Goal: Transaction & Acquisition: Obtain resource

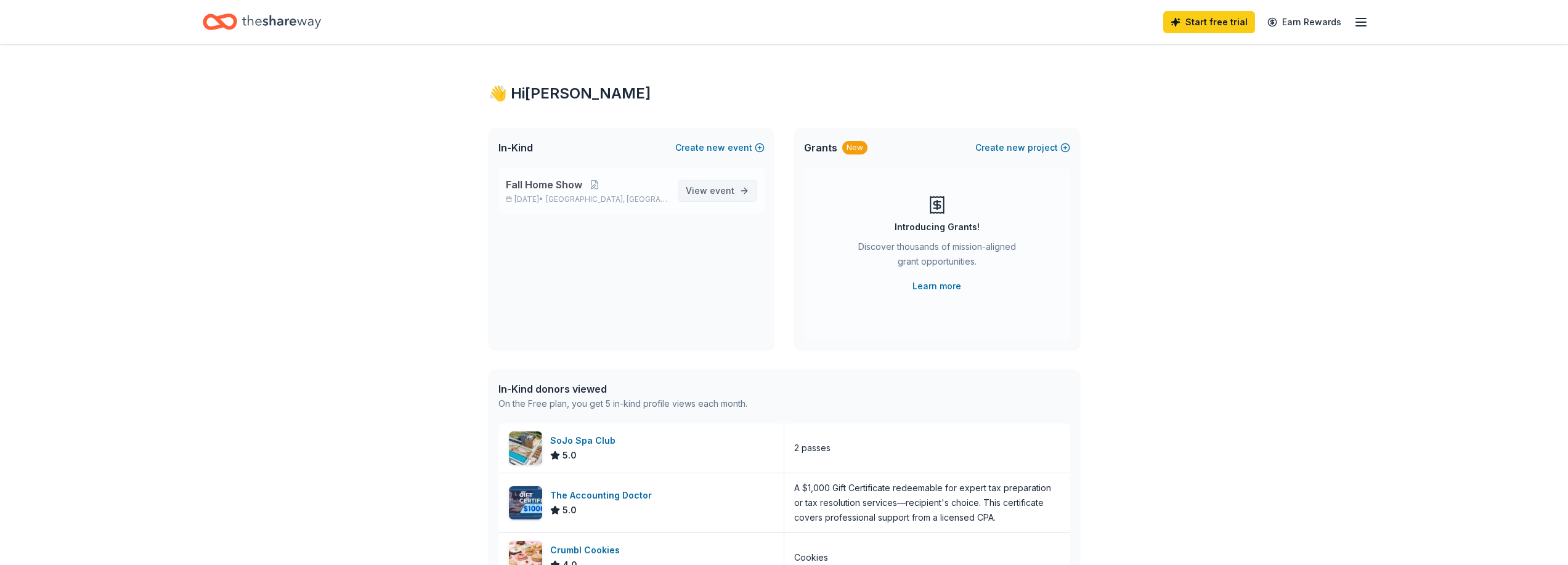
click at [721, 194] on span "event" at bounding box center [722, 191] width 25 height 11
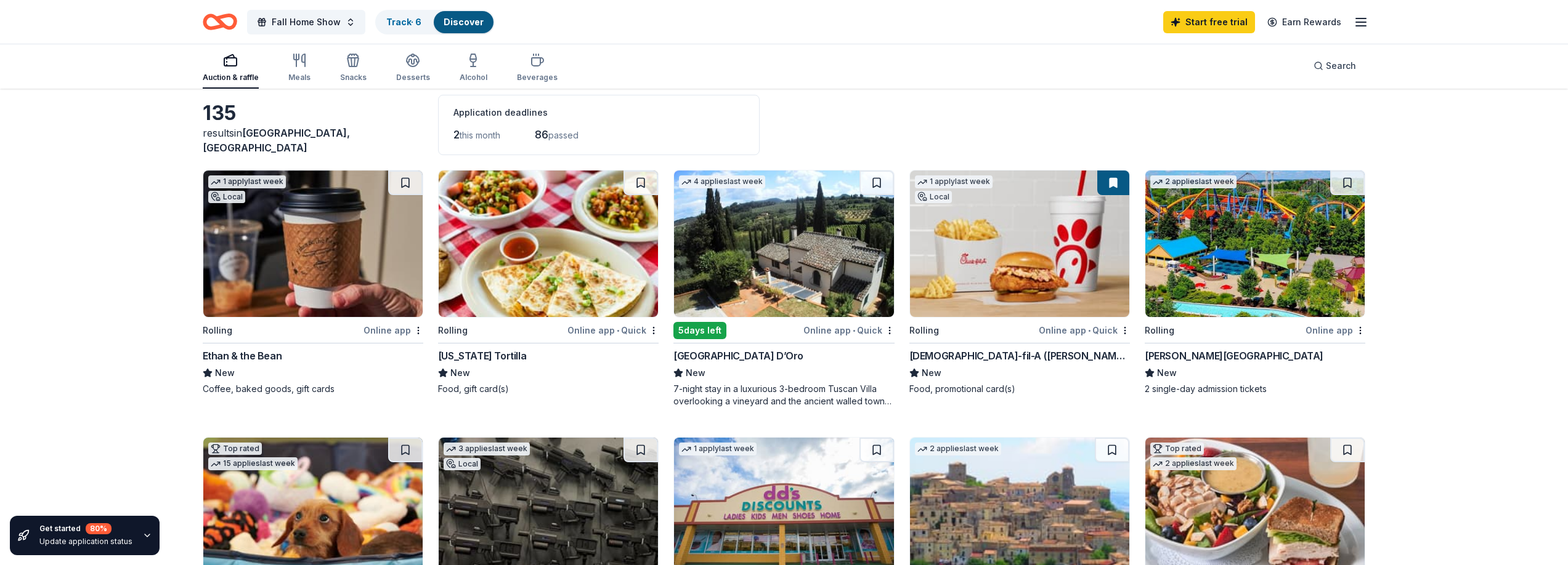
scroll to position [61, 0]
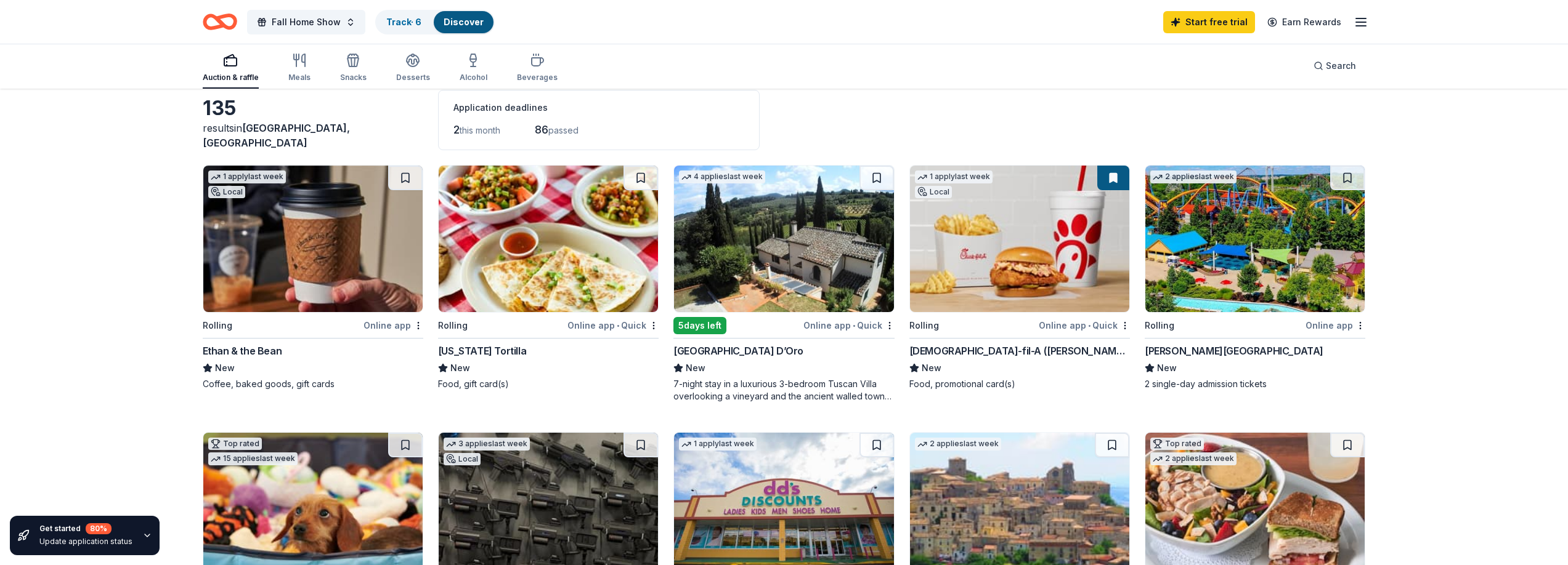
click at [974, 350] on div "Chick-fil-A (Morris Plains)" at bounding box center [1020, 351] width 220 height 15
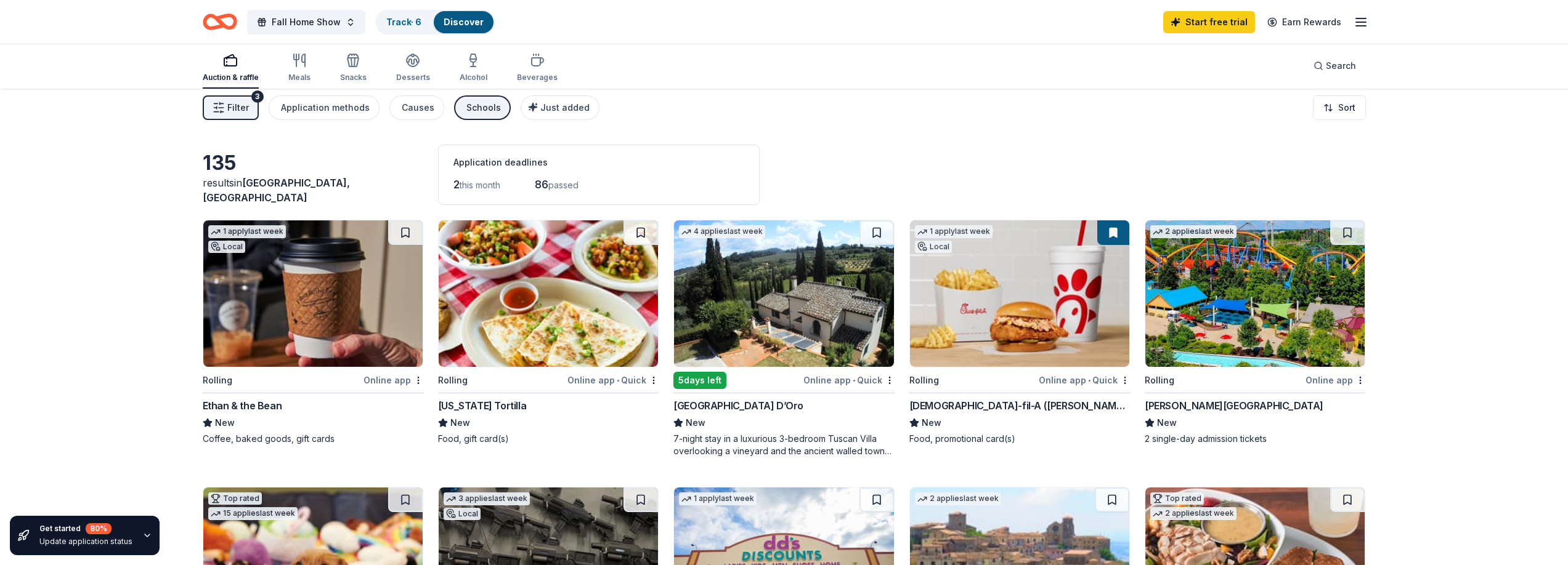
scroll to position [0, 0]
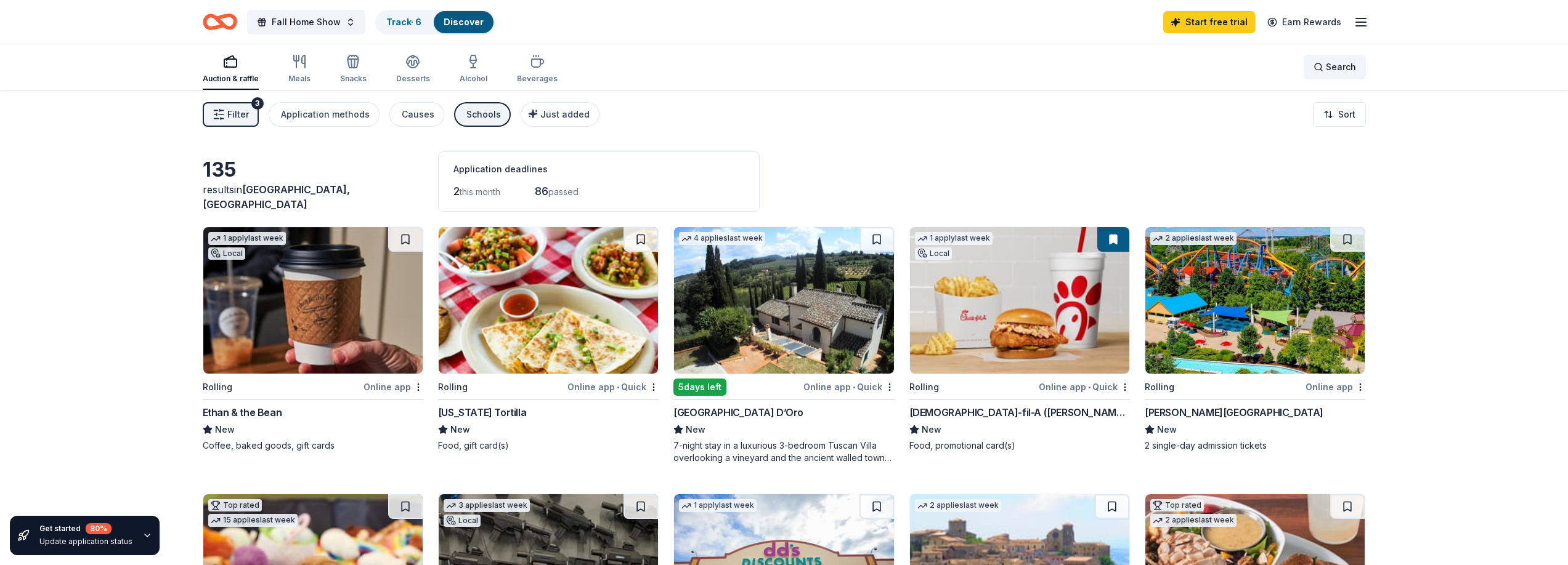
click at [1333, 61] on span "Search" at bounding box center [1340, 67] width 30 height 15
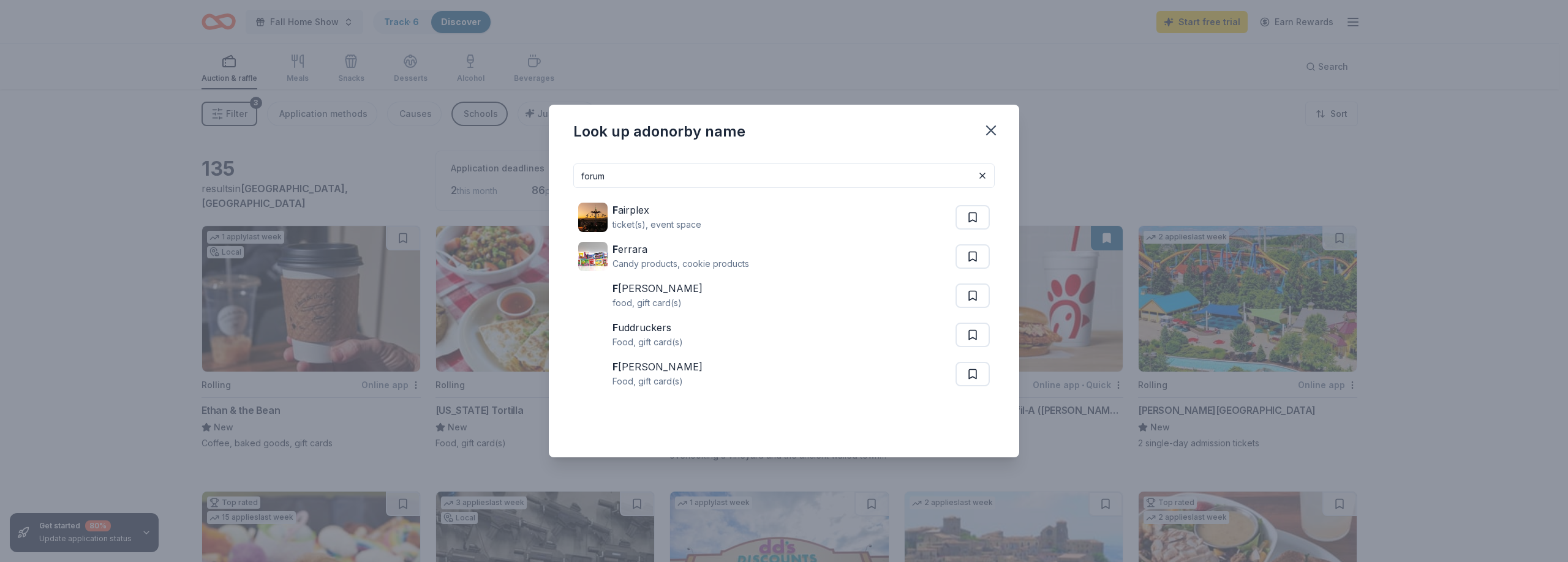
type input "forum"
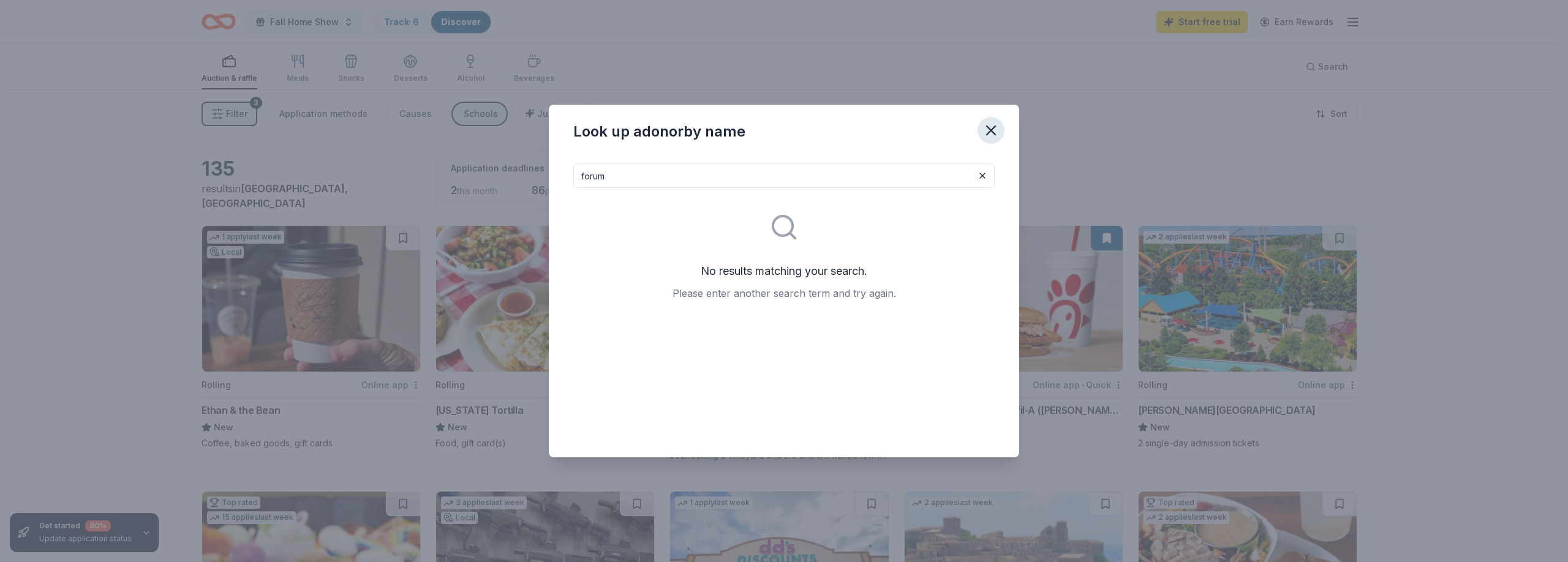
click at [988, 124] on icon "button" at bounding box center [990, 130] width 17 height 17
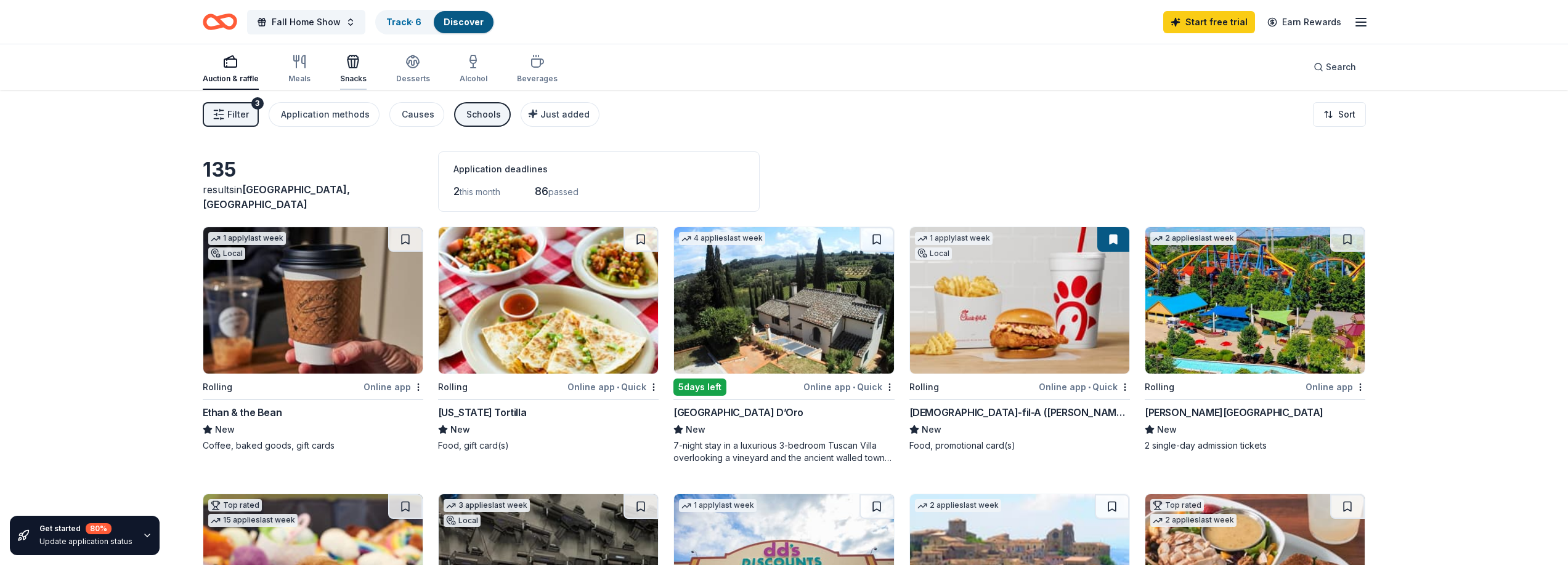
click at [354, 64] on icon "button" at bounding box center [353, 61] width 15 height 15
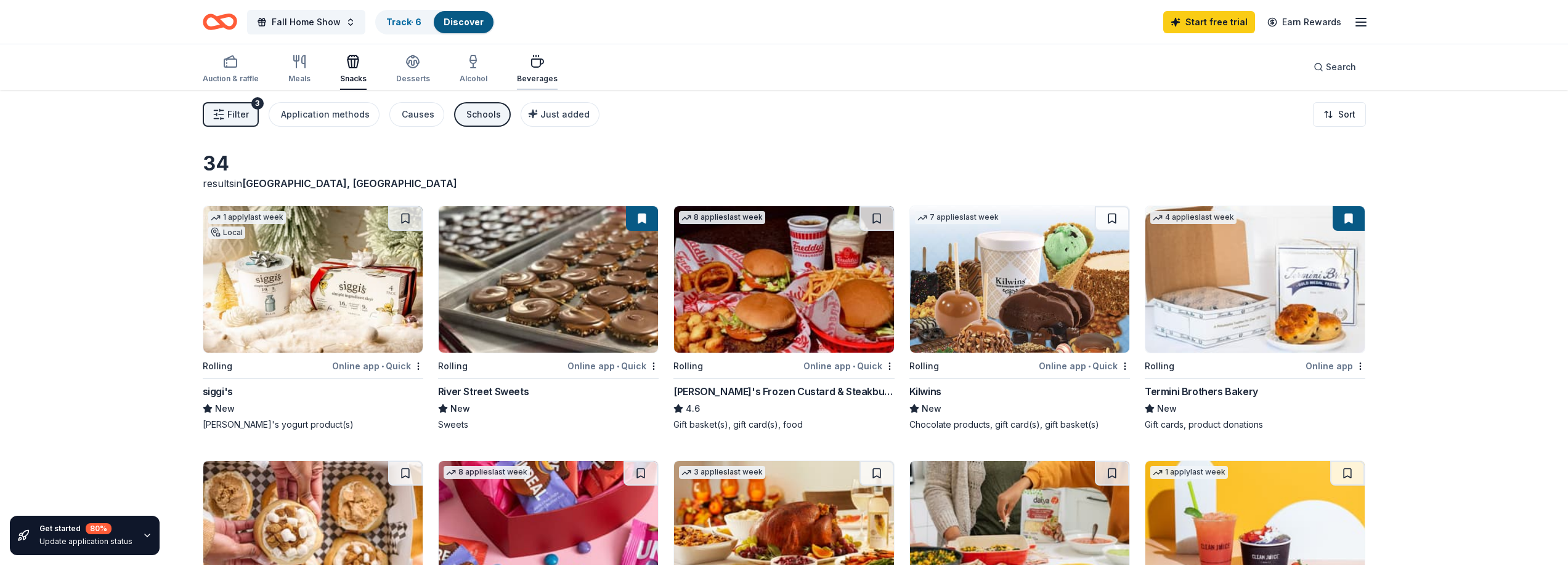
click at [534, 64] on icon "button" at bounding box center [537, 61] width 15 height 15
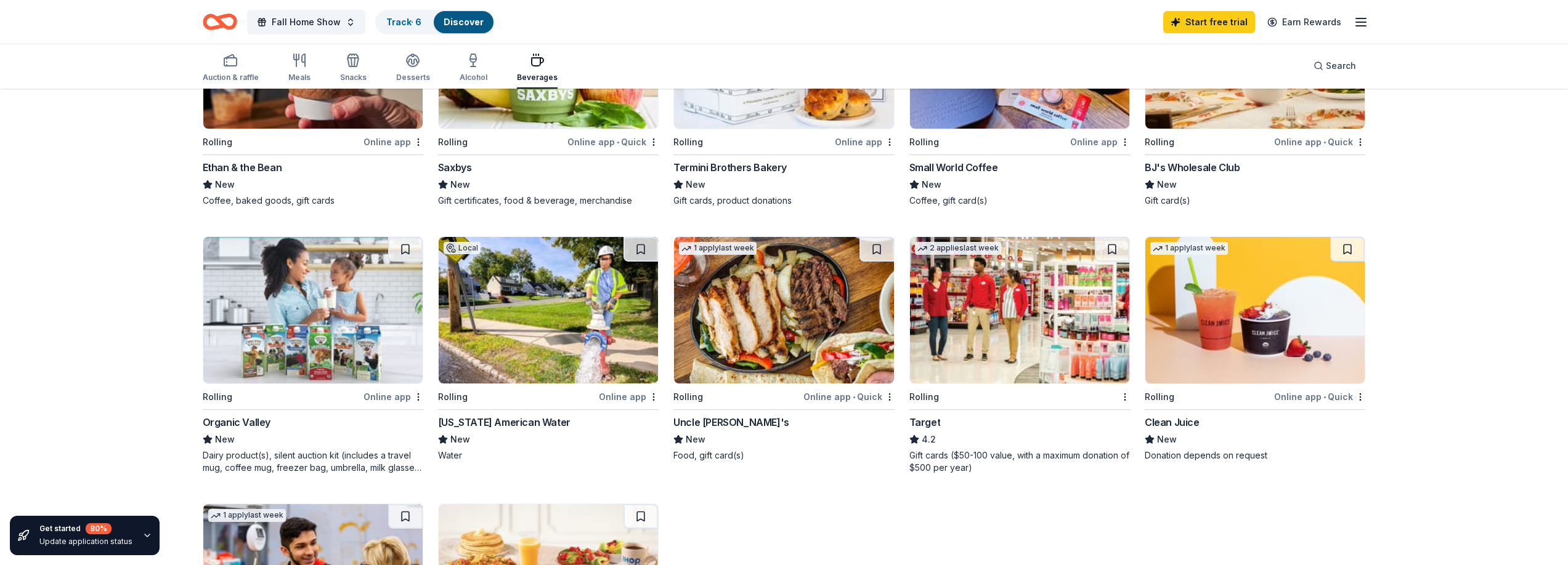
scroll to position [246, 0]
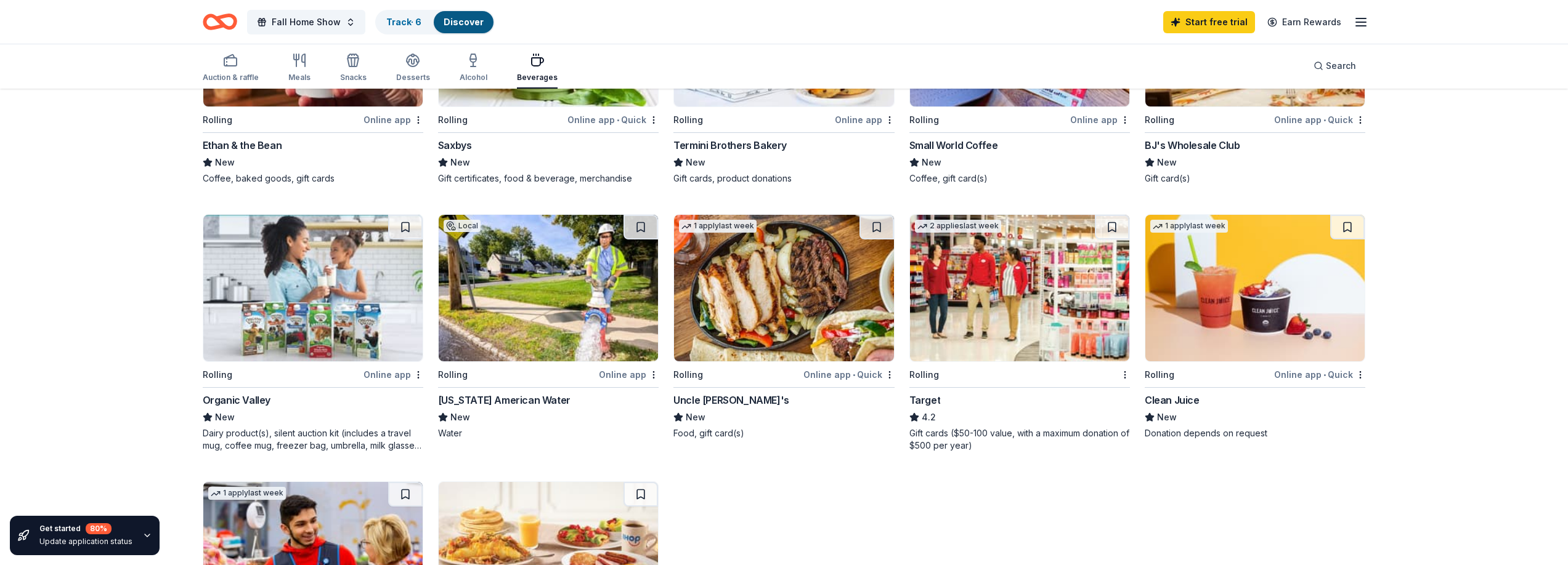
click at [521, 396] on div "[US_STATE] American Water" at bounding box center [504, 400] width 132 height 15
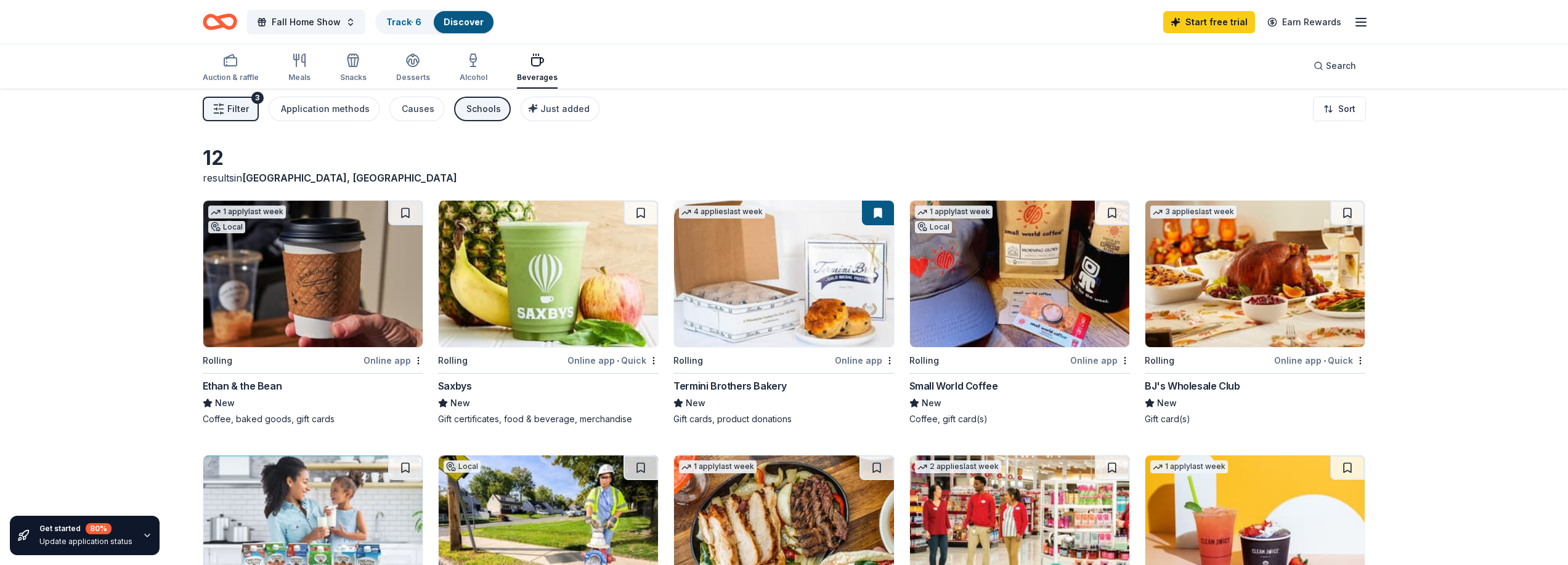
scroll to position [0, 0]
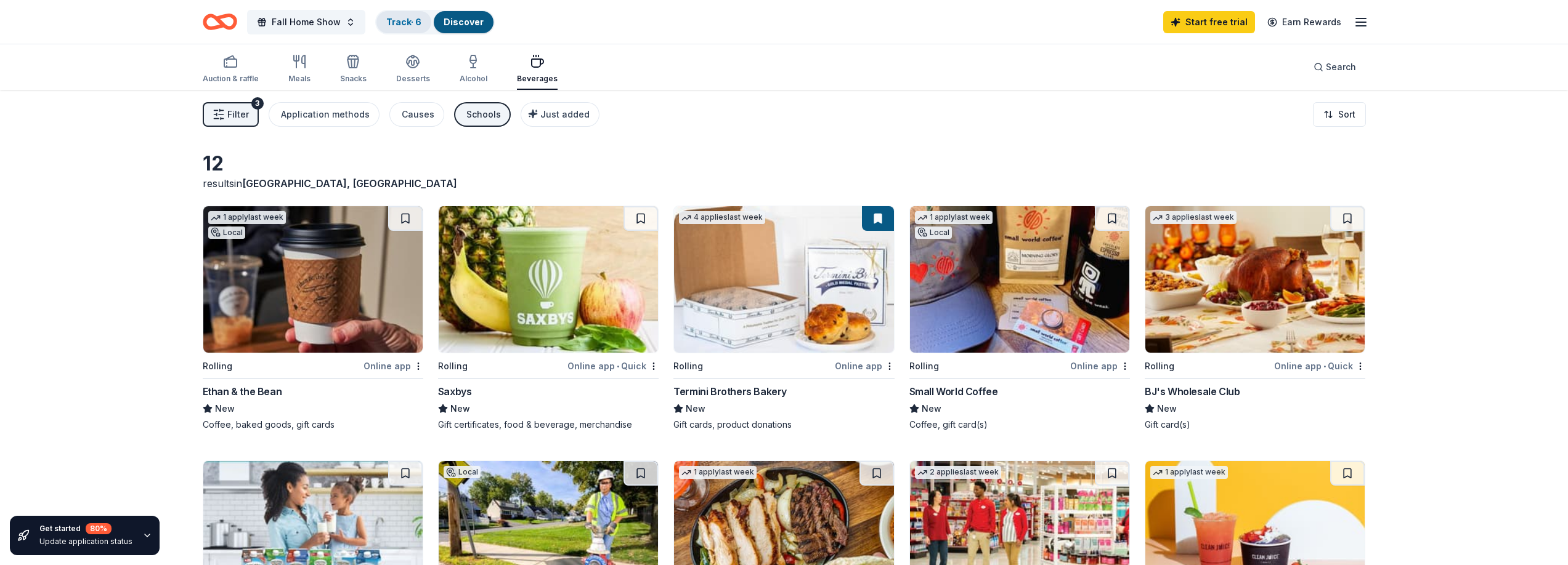
click at [404, 23] on link "Track · 6" at bounding box center [403, 22] width 35 height 11
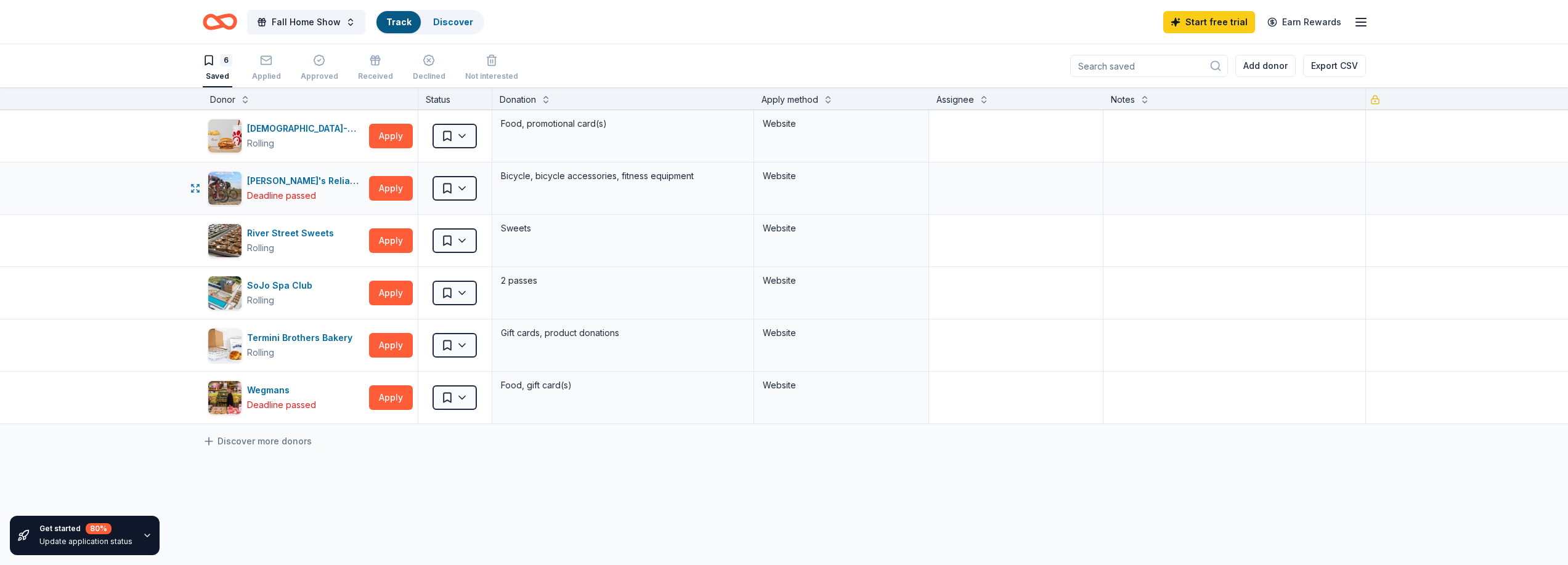
scroll to position [1, 0]
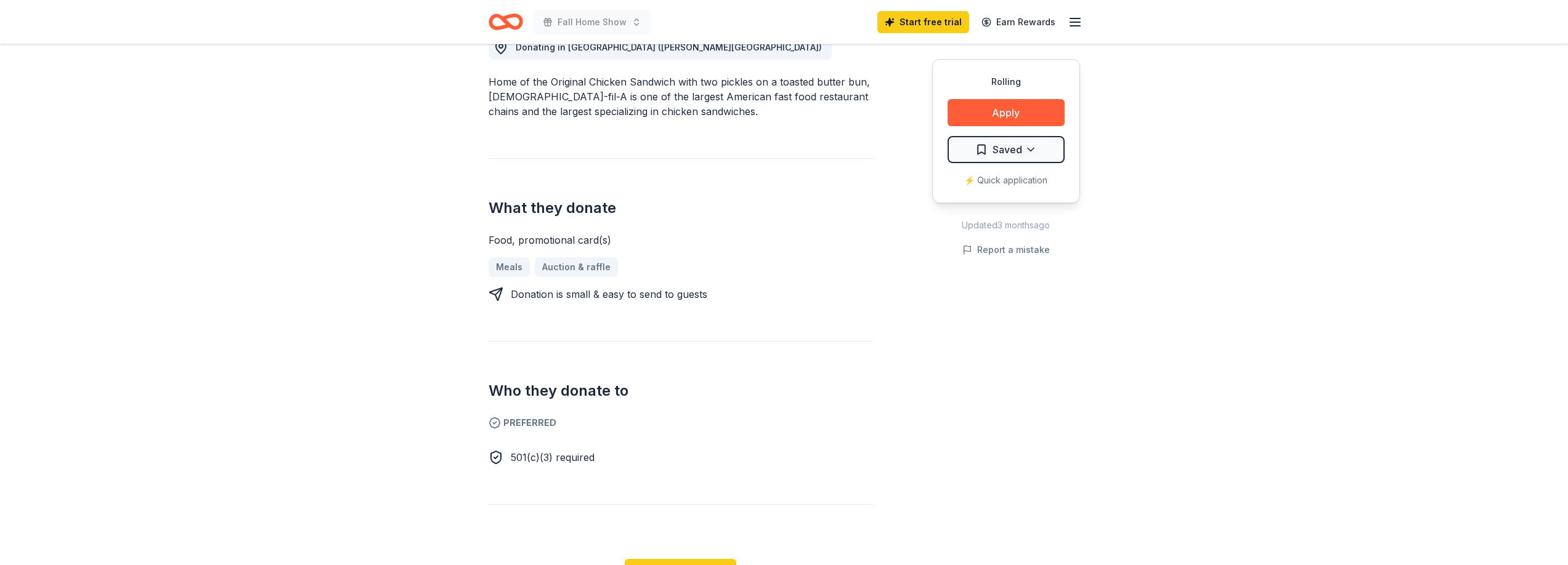
scroll to position [307, 0]
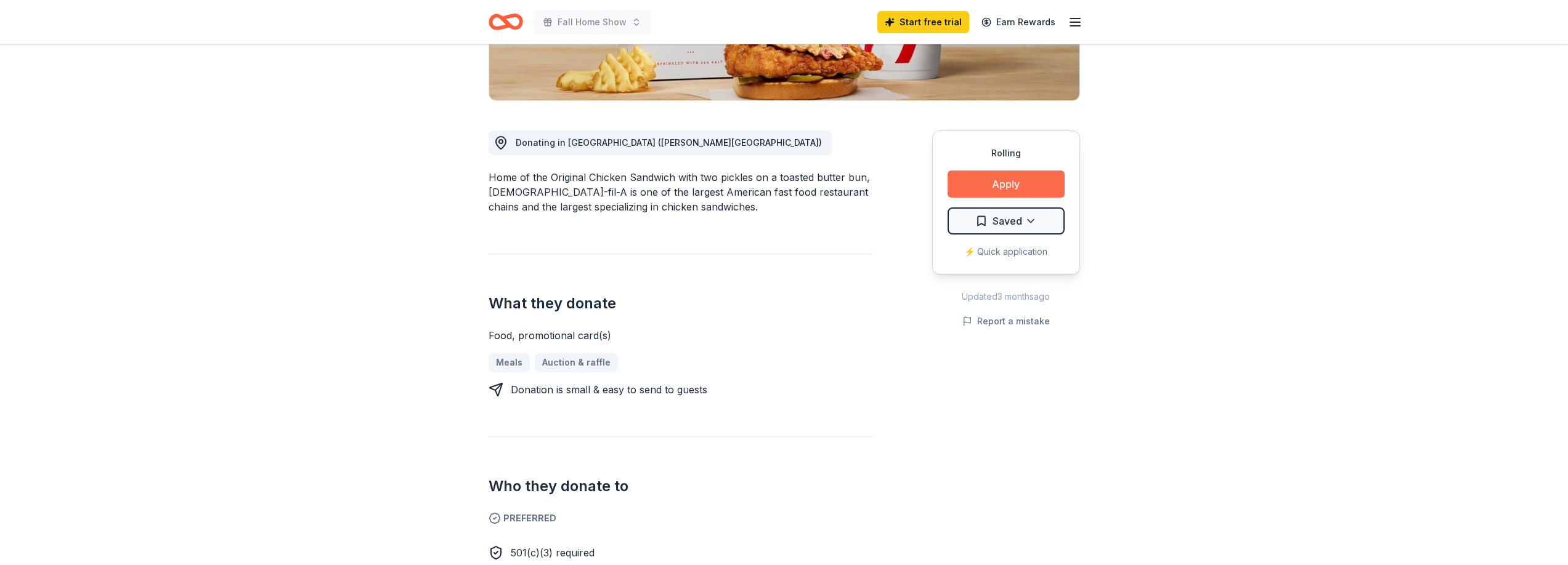
click at [1035, 171] on button "Apply" at bounding box center [1006, 184] width 117 height 27
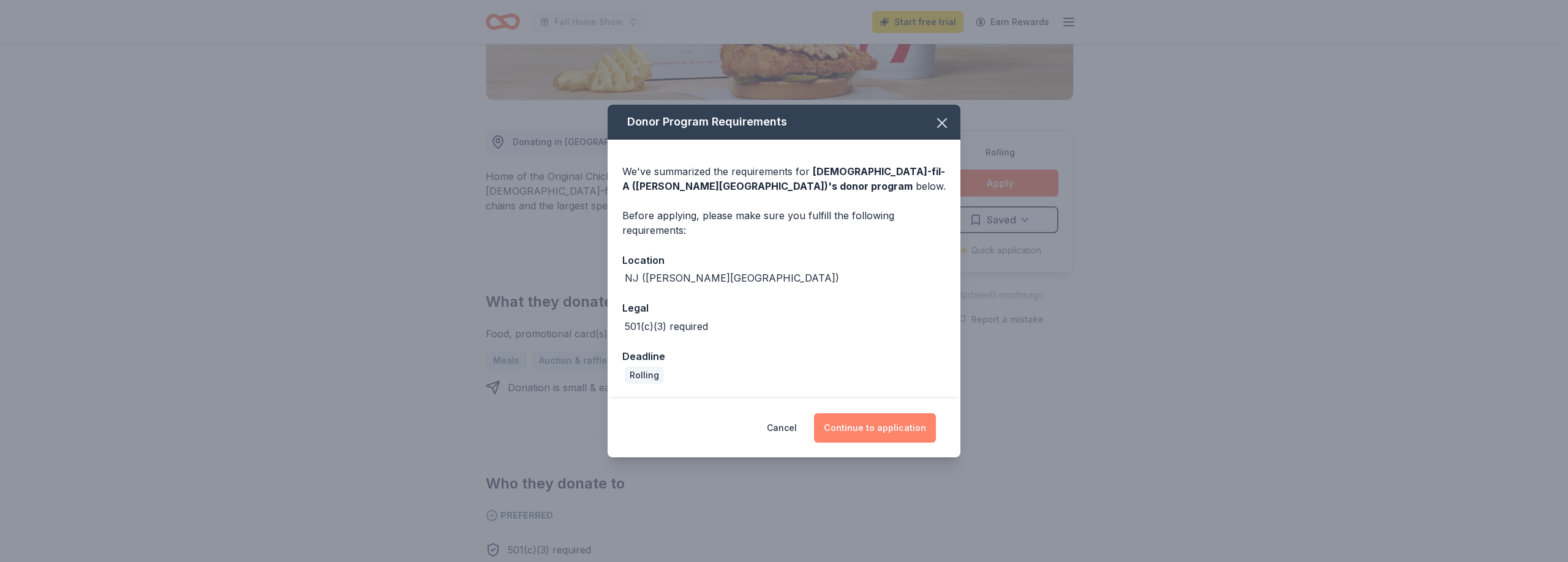
click at [864, 428] on button "Continue to application" at bounding box center [875, 428] width 122 height 29
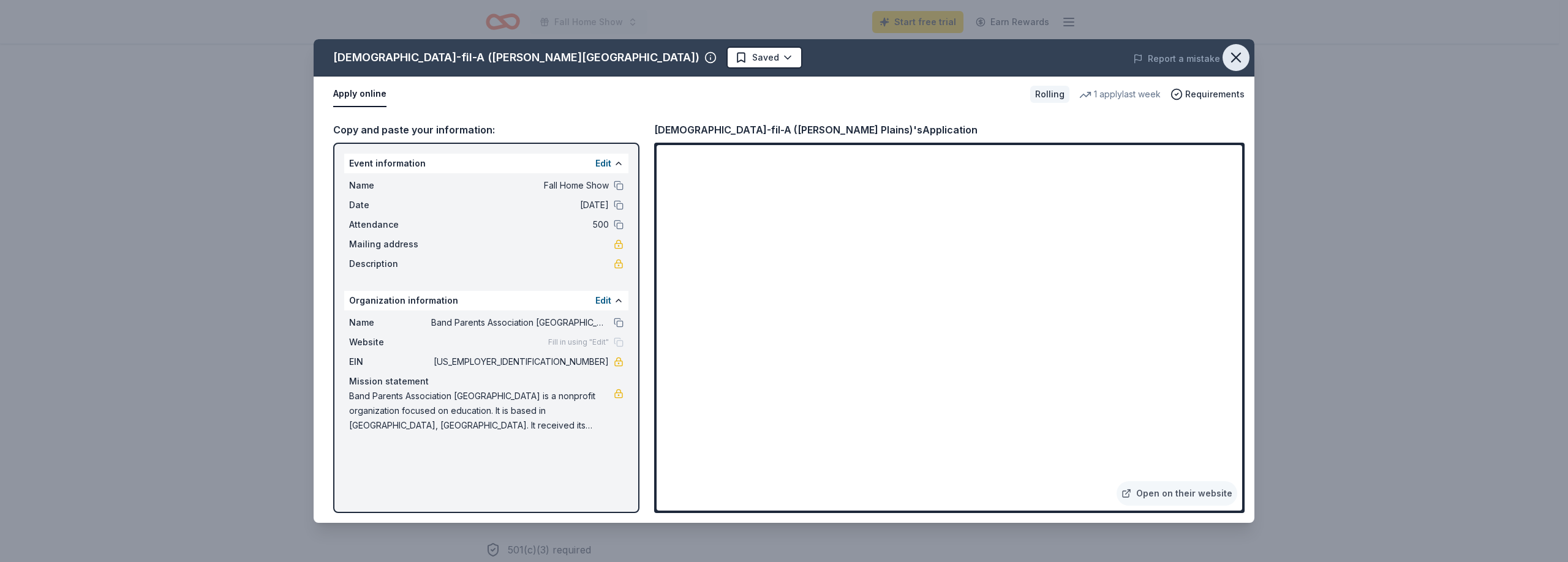
click at [1235, 55] on icon "button" at bounding box center [1236, 57] width 17 height 17
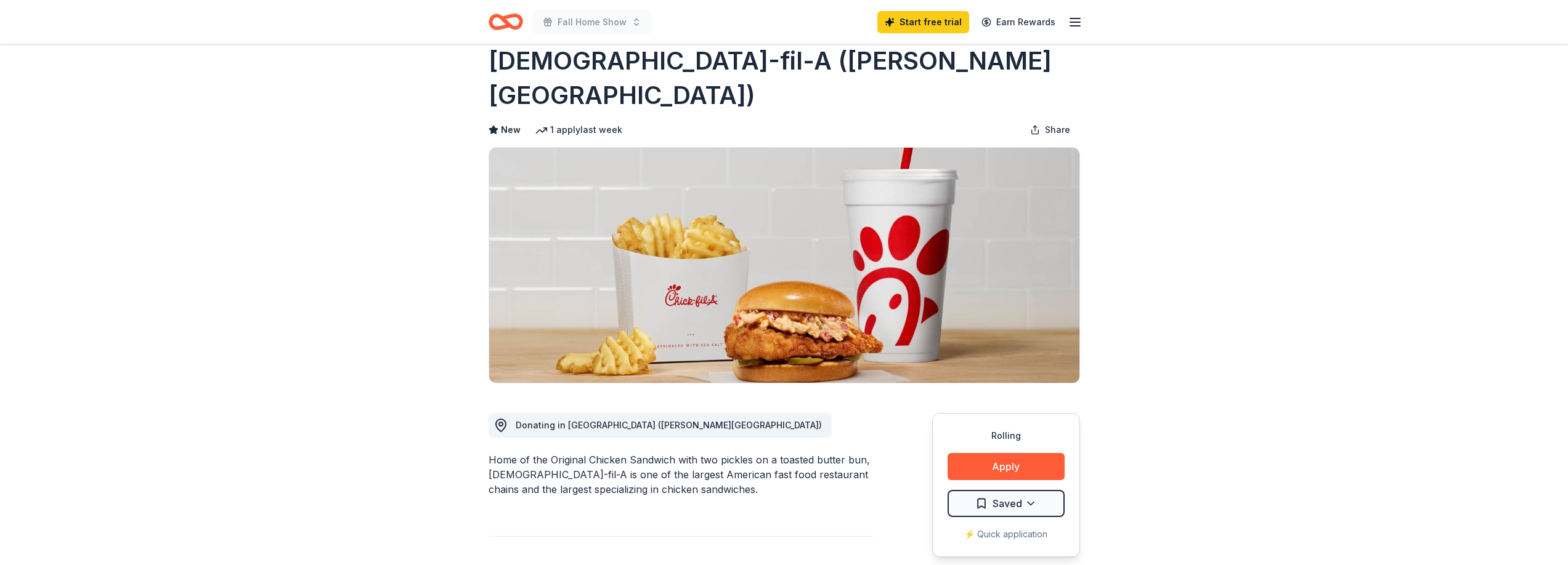
scroll to position [0, 0]
